Goal: Information Seeking & Learning: Check status

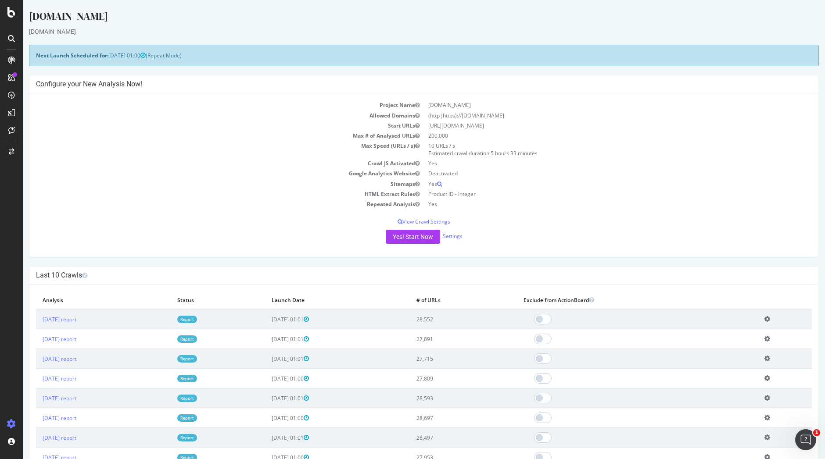
click at [197, 316] on link "Report" at bounding box center [187, 319] width 20 height 7
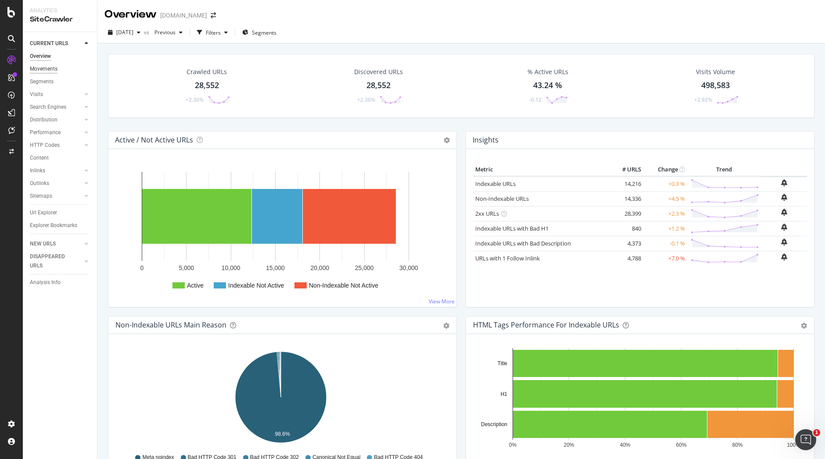
click at [45, 68] on div "Movements" at bounding box center [44, 68] width 28 height 9
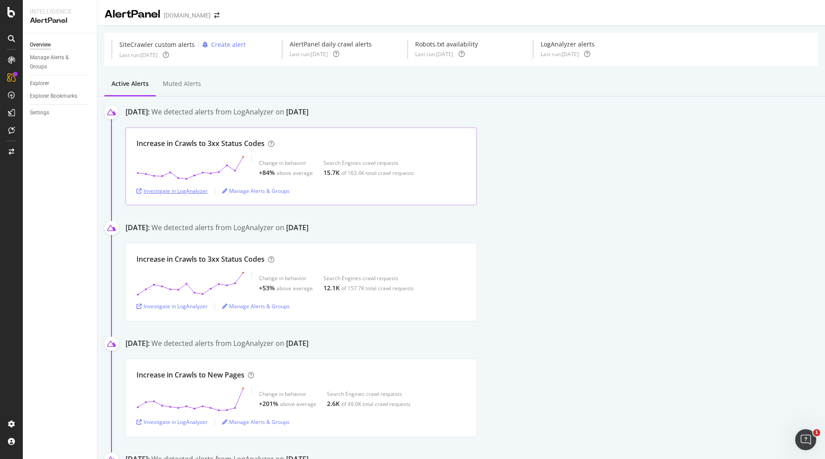
click at [170, 190] on div "Investigate in LogAnalyzer" at bounding box center [171, 190] width 71 height 7
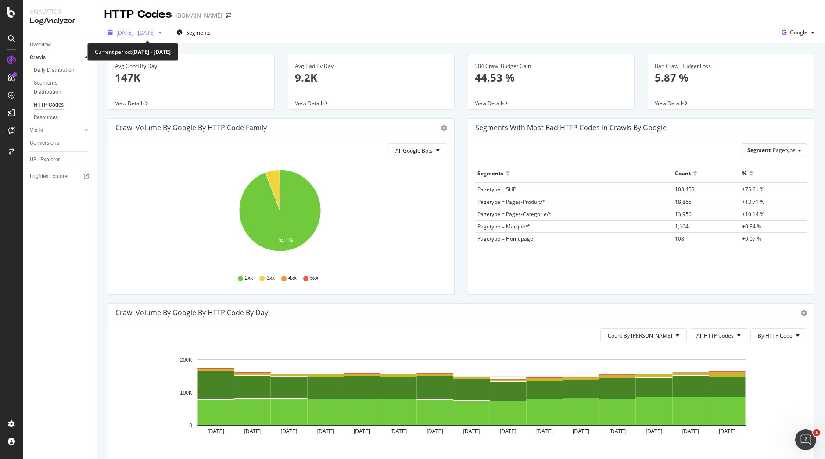
click at [155, 30] on span "2025 Aug. 31st - Sep. 14th" at bounding box center [135, 32] width 39 height 7
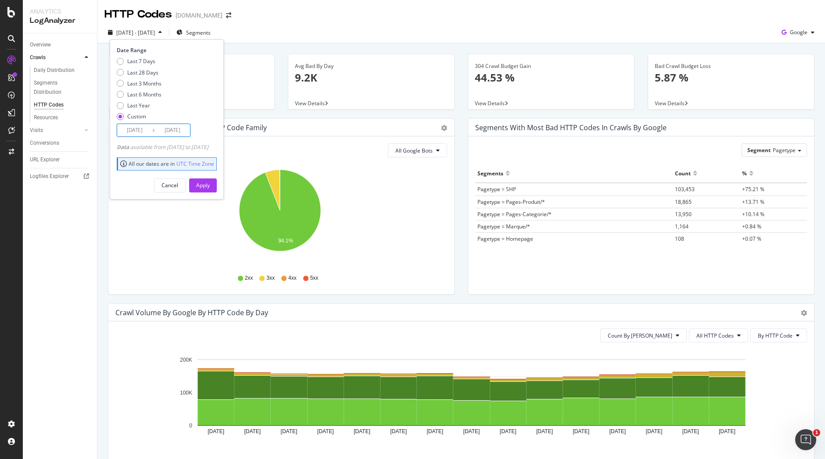
click at [168, 130] on input "2025/09/14" at bounding box center [172, 130] width 35 height 12
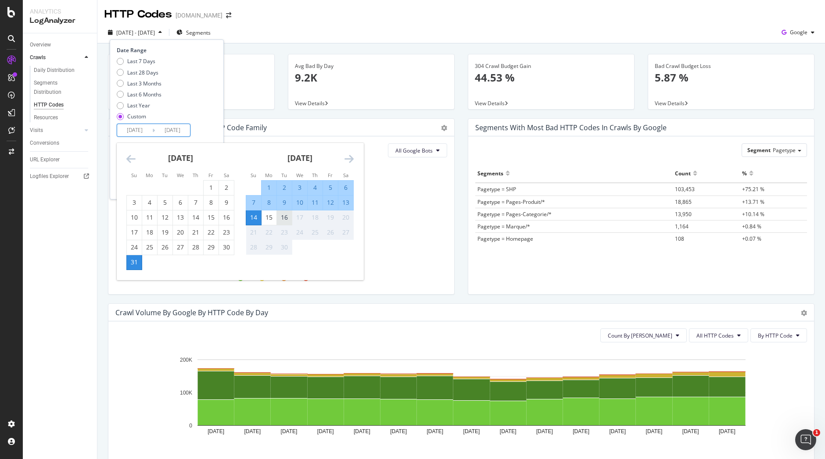
click at [285, 223] on div "16" at bounding box center [284, 218] width 15 height 14
type input "2025/09/16"
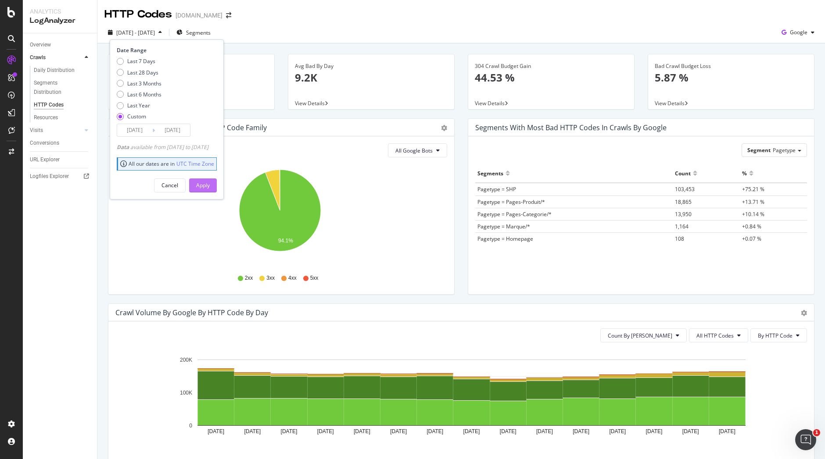
click at [210, 186] on div "Apply" at bounding box center [203, 185] width 14 height 7
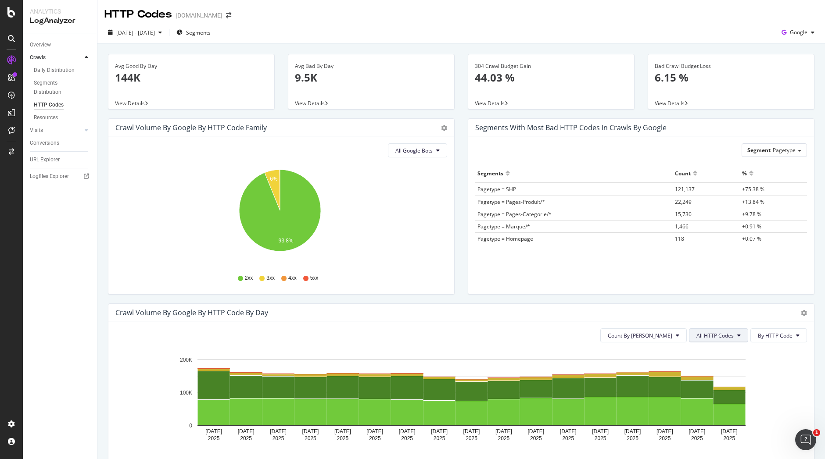
click at [724, 334] on span "All HTTP Codes" at bounding box center [714, 335] width 37 height 7
click at [705, 402] on span "3xx family" at bounding box center [713, 402] width 44 height 8
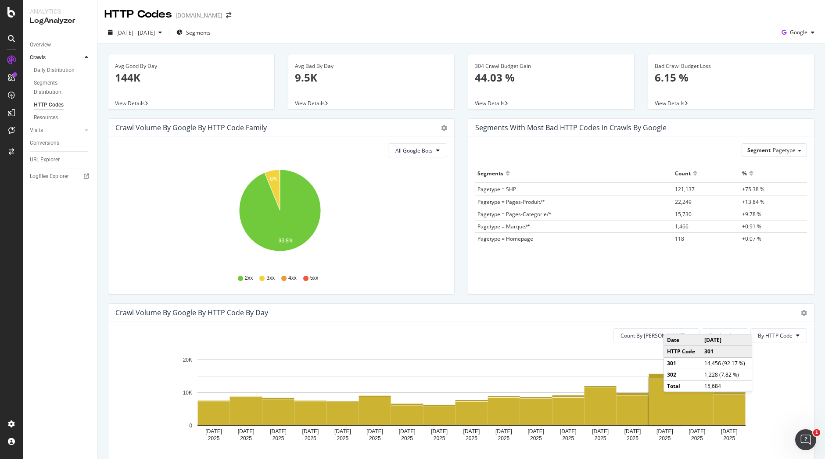
click at [672, 401] on rect "A chart." at bounding box center [665, 402] width 32 height 47
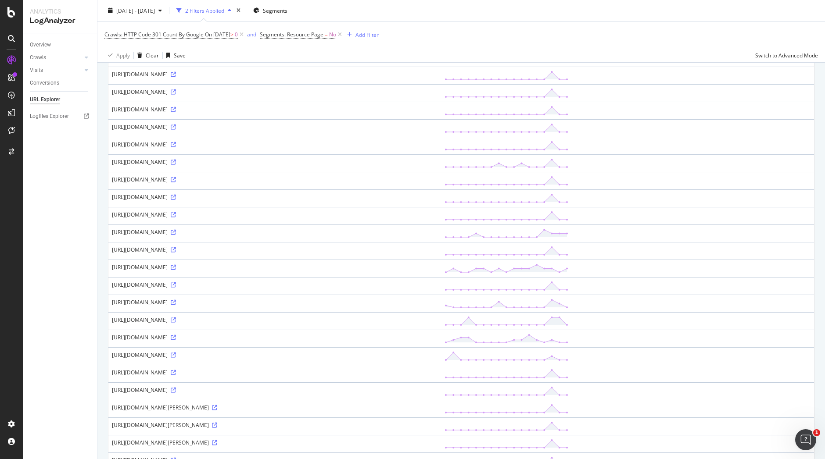
scroll to position [651, 0]
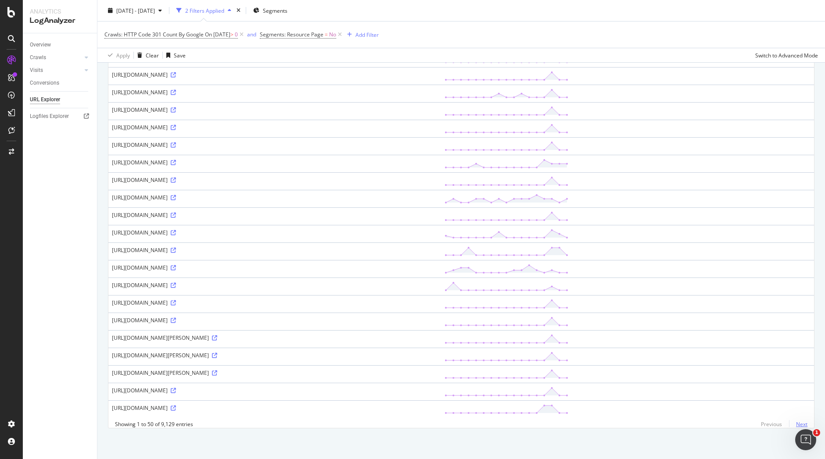
click at [795, 420] on link "Next" at bounding box center [798, 424] width 18 height 13
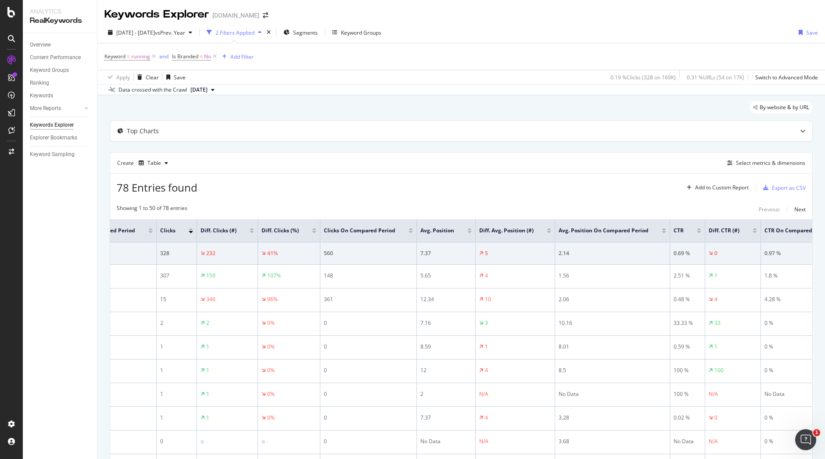
scroll to position [0, 473]
click at [782, 48] on div "Keyword = running and Is Branded = No Add Filter" at bounding box center [460, 56] width 713 height 26
